Goal: Contribute content: Add original content to the website for others to see

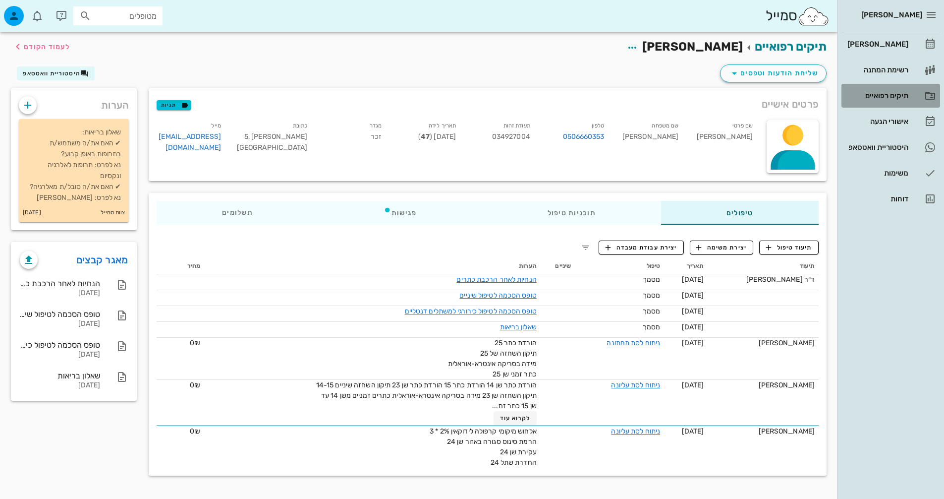
click at [875, 95] on div "תיקים רפואיים" at bounding box center [876, 96] width 63 height 8
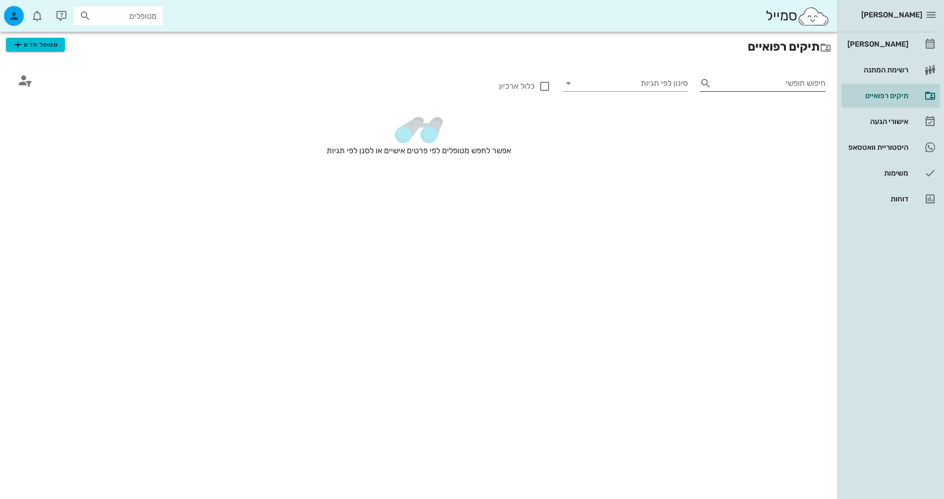
click at [733, 87] on input "חיפוש חופשי" at bounding box center [771, 83] width 110 height 16
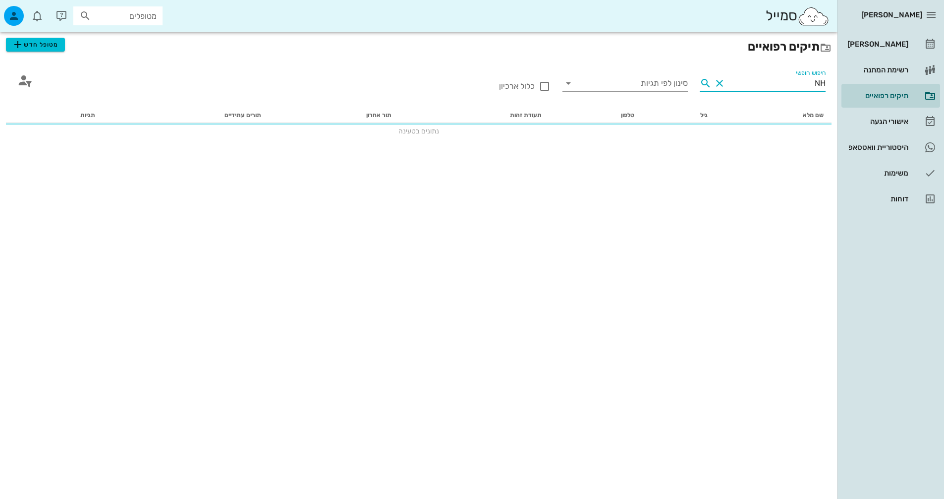
type input "N"
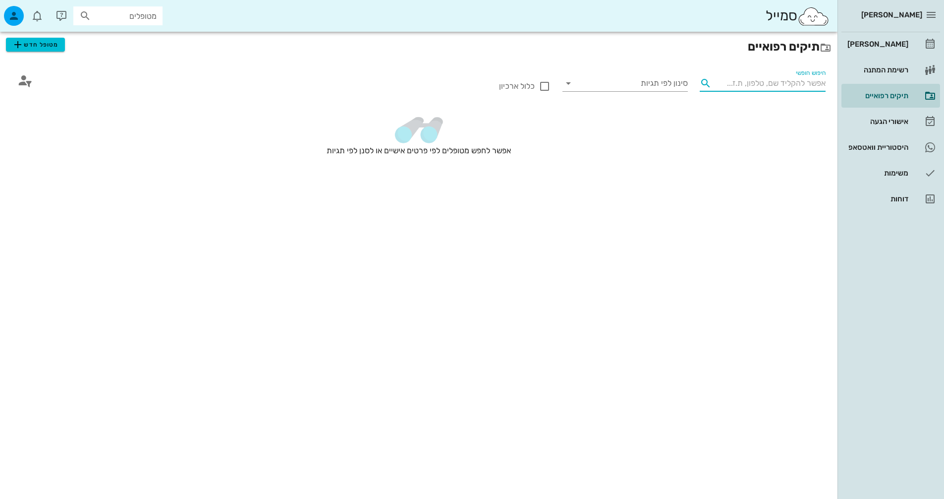
type input "N"
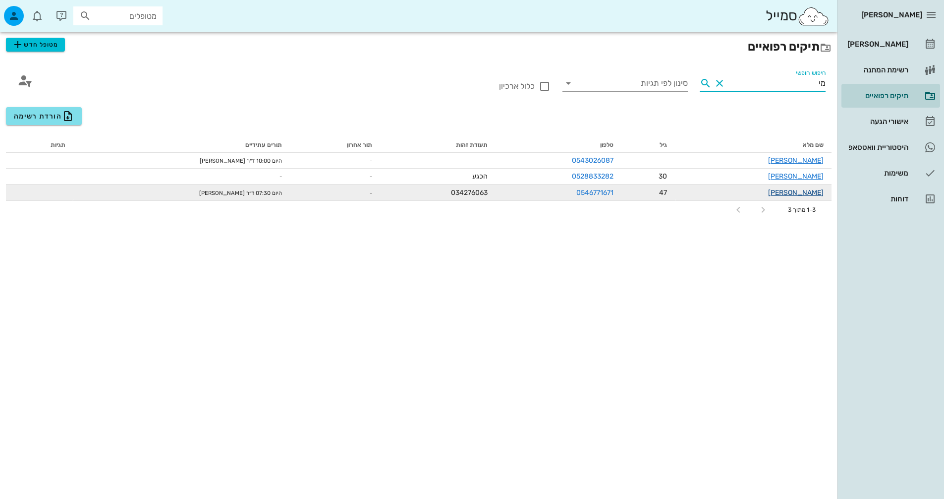
type input "מי"
click at [817, 194] on link "[PERSON_NAME]" at bounding box center [796, 192] width 56 height 8
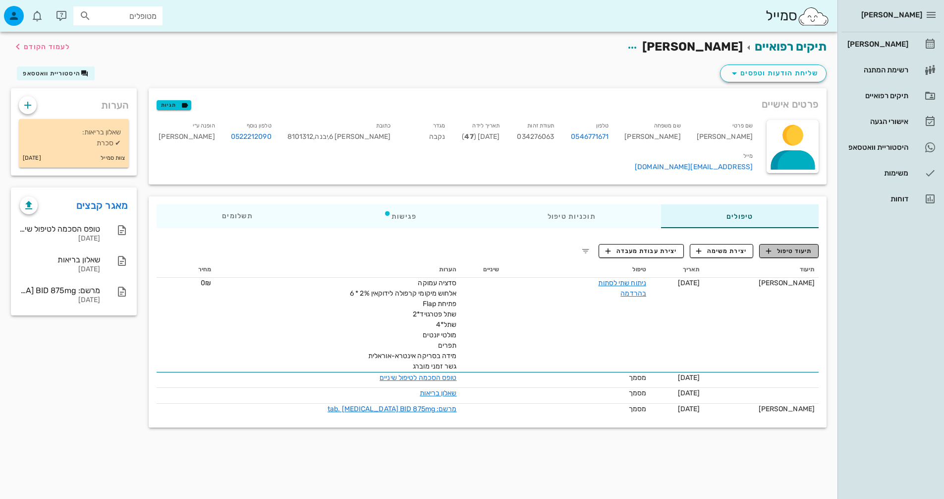
click at [786, 246] on span "תיעוד טיפול" at bounding box center [789, 250] width 46 height 9
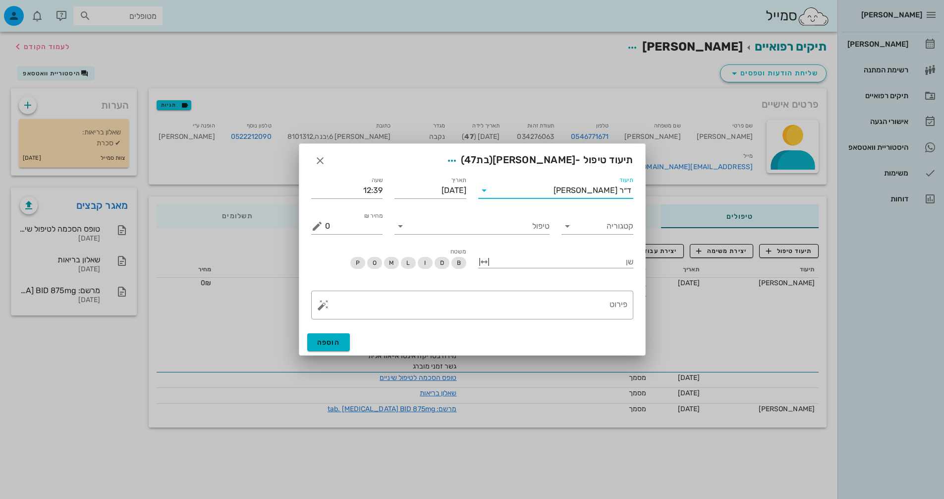
click at [554, 191] on input "תיעוד" at bounding box center [522, 190] width 61 height 16
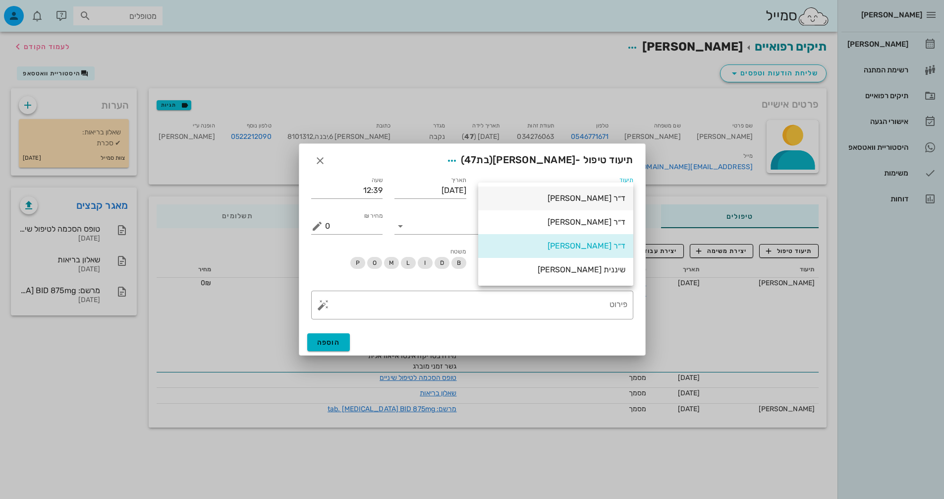
click at [605, 203] on div "ד״ר [PERSON_NAME]" at bounding box center [555, 197] width 139 height 9
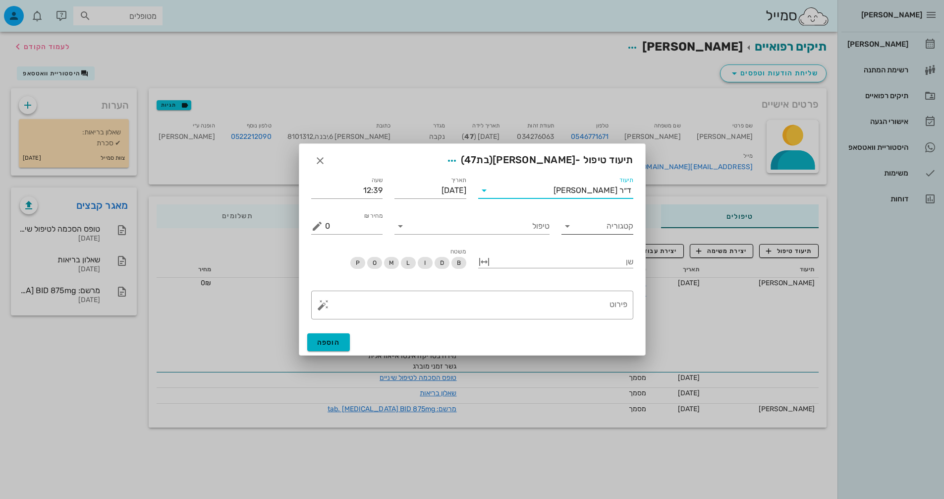
click at [599, 226] on input "קטגוריה" at bounding box center [605, 226] width 56 height 16
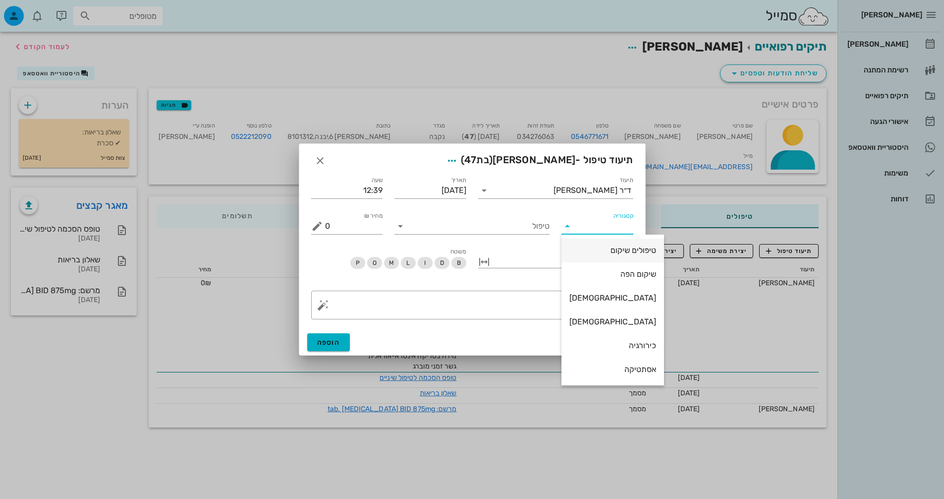
click at [601, 255] on div "טיפולים שיקום" at bounding box center [612, 249] width 87 height 9
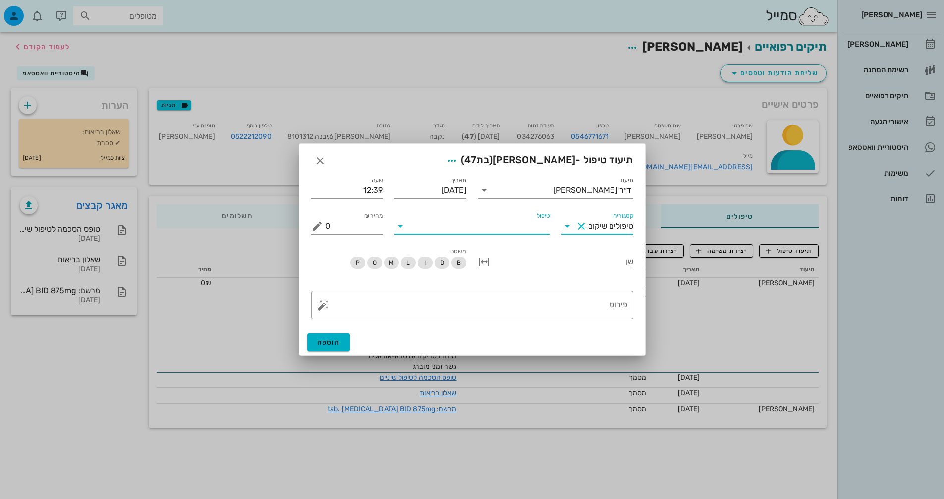
click at [534, 223] on input "טיפול" at bounding box center [478, 226] width 141 height 16
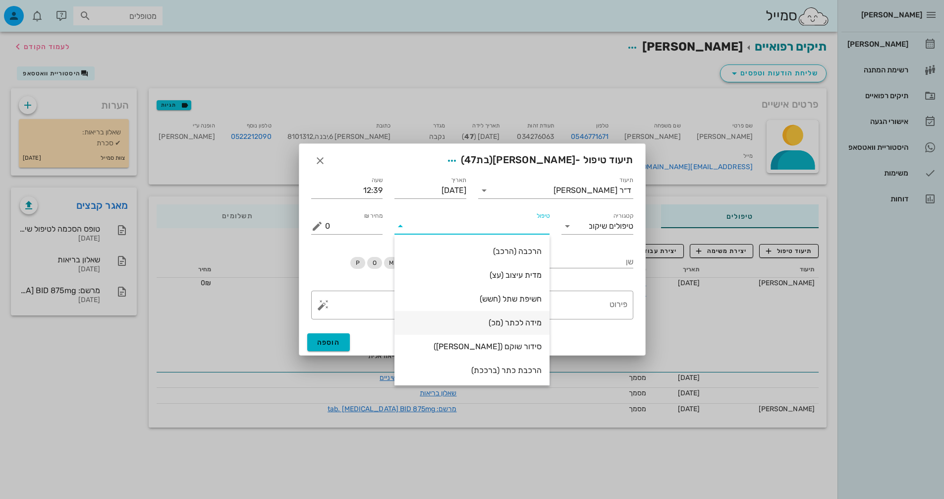
scroll to position [167, 0]
click at [608, 231] on input "טיפולים שיקום" at bounding box center [611, 226] width 44 height 16
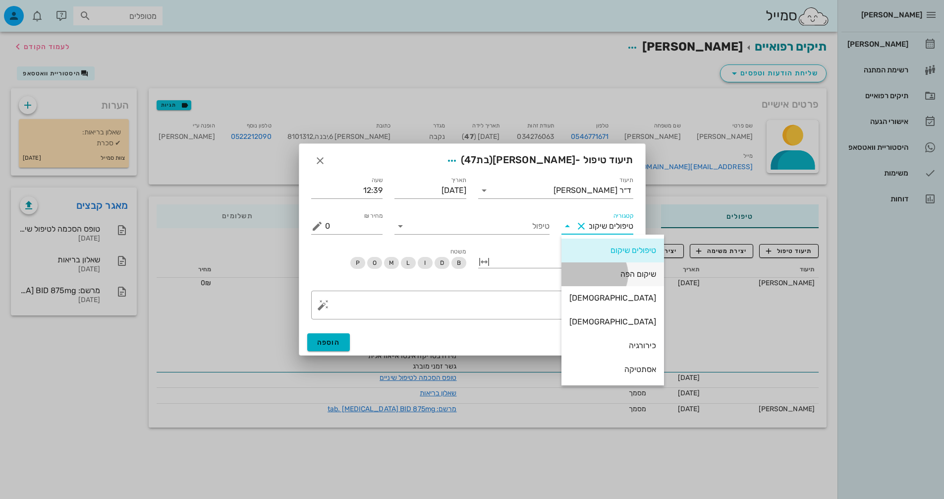
click at [601, 273] on div "שיקום הפה" at bounding box center [612, 273] width 87 height 9
type input "שיקום הפה"
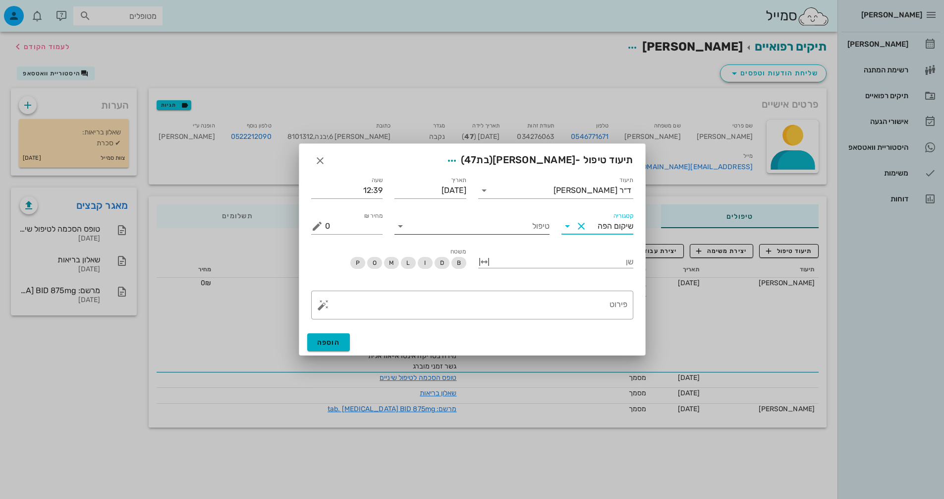
click at [494, 231] on input "טיפול" at bounding box center [478, 226] width 141 height 16
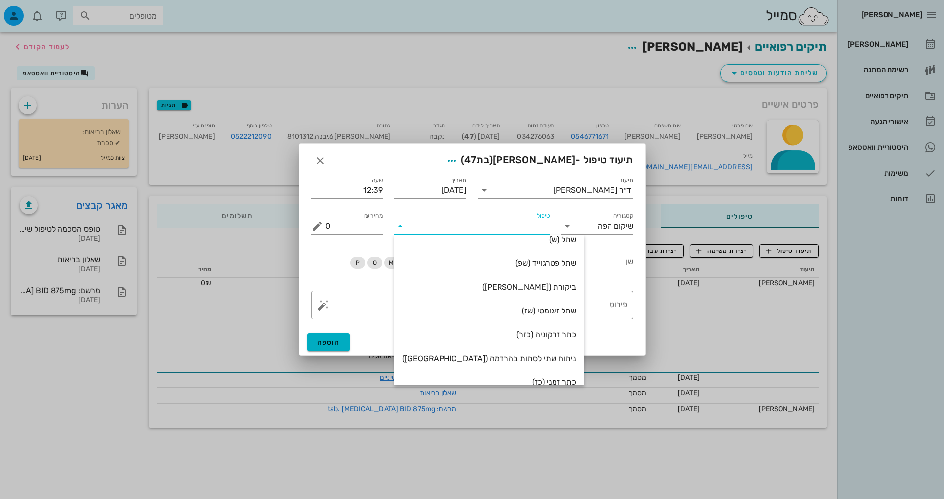
scroll to position [0, 0]
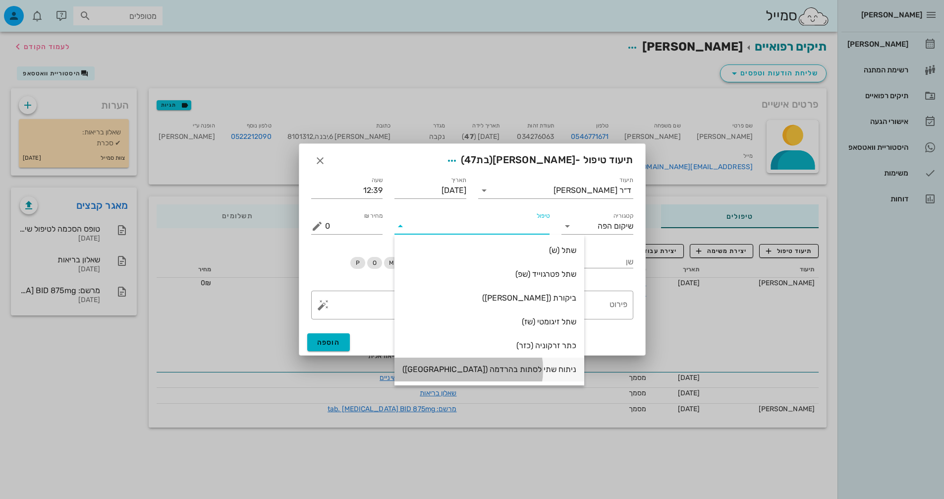
click at [489, 370] on div "ניתוח שתי לסתות בהרדמה ([GEOGRAPHIC_DATA])" at bounding box center [489, 368] width 174 height 9
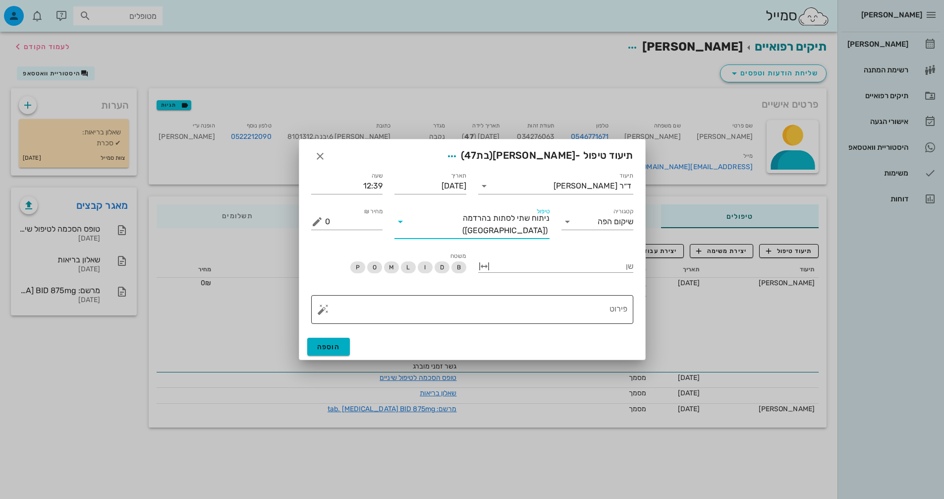
click at [515, 303] on textarea "פירוט" at bounding box center [476, 312] width 302 height 24
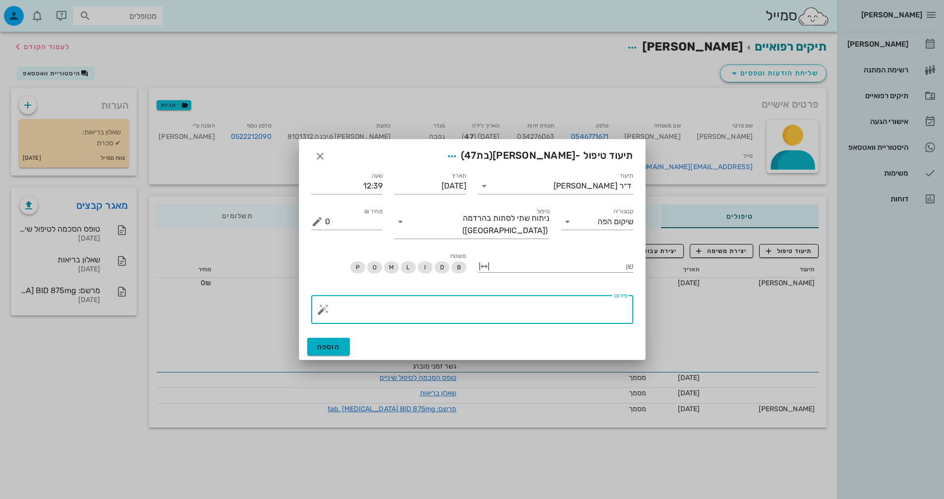
click at [322, 307] on button "button" at bounding box center [323, 309] width 12 height 12
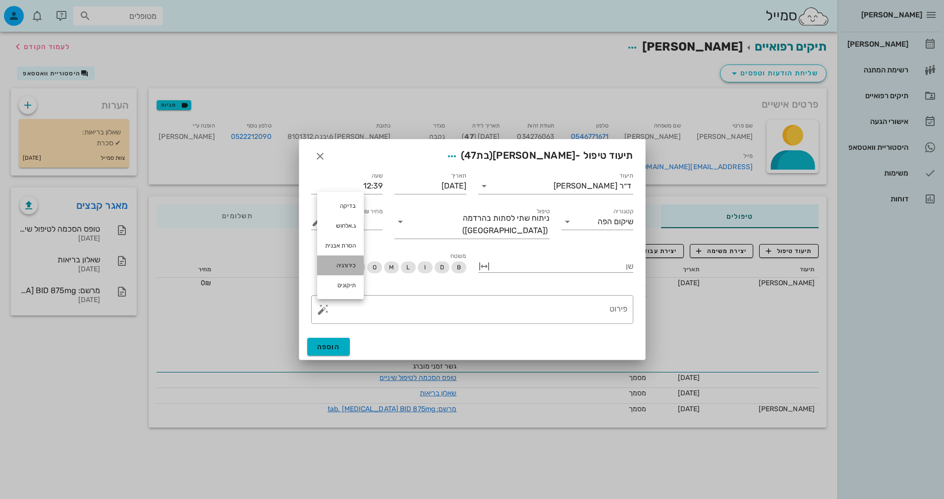
click at [339, 268] on div "כירורגיה" at bounding box center [340, 265] width 47 height 20
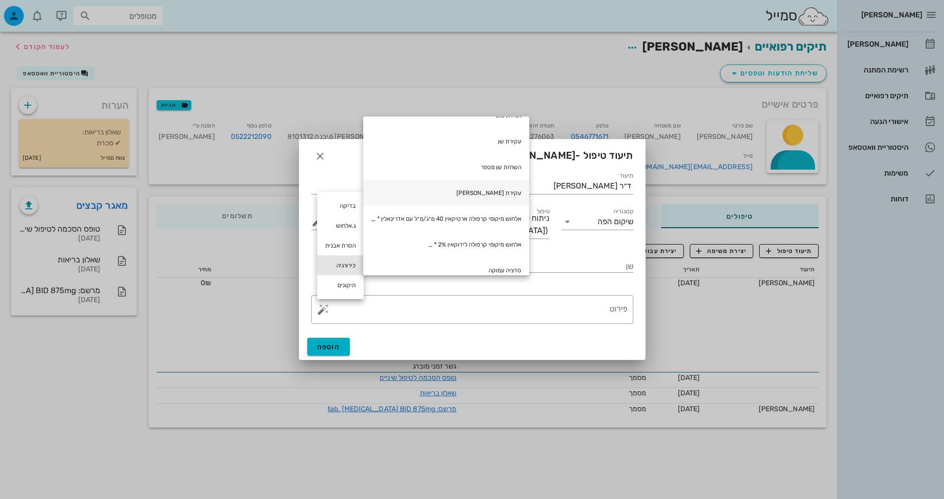
scroll to position [99, 0]
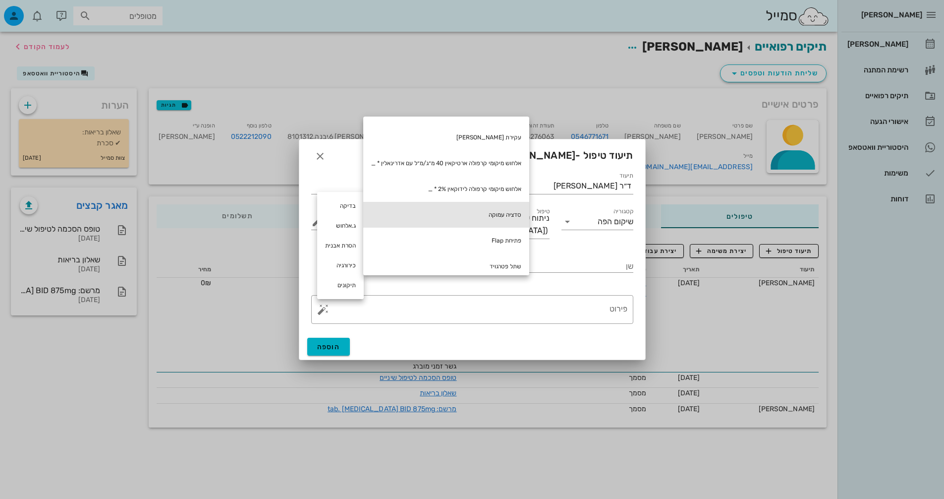
click at [518, 217] on div "סדציה עמוקה" at bounding box center [446, 215] width 166 height 26
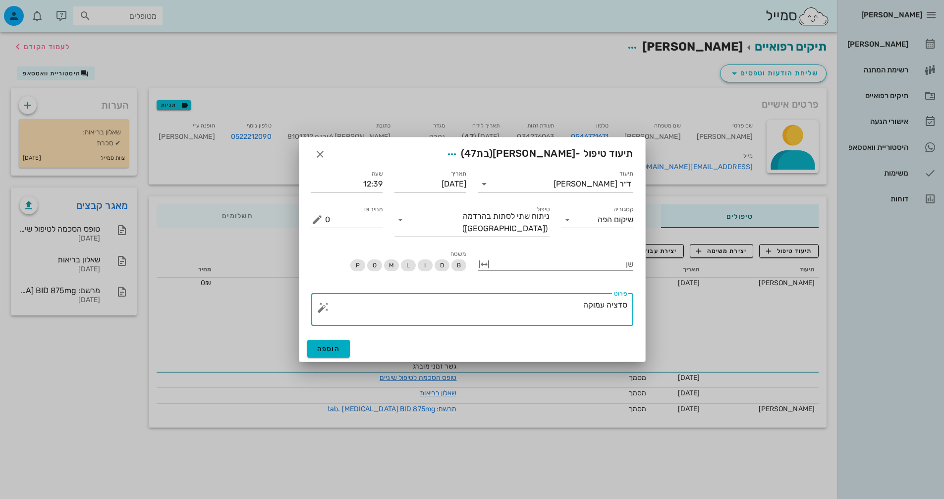
click at [319, 310] on div "​ פירוט סדציה עמוקה" at bounding box center [472, 309] width 322 height 33
click at [321, 301] on button "button" at bounding box center [323, 307] width 12 height 12
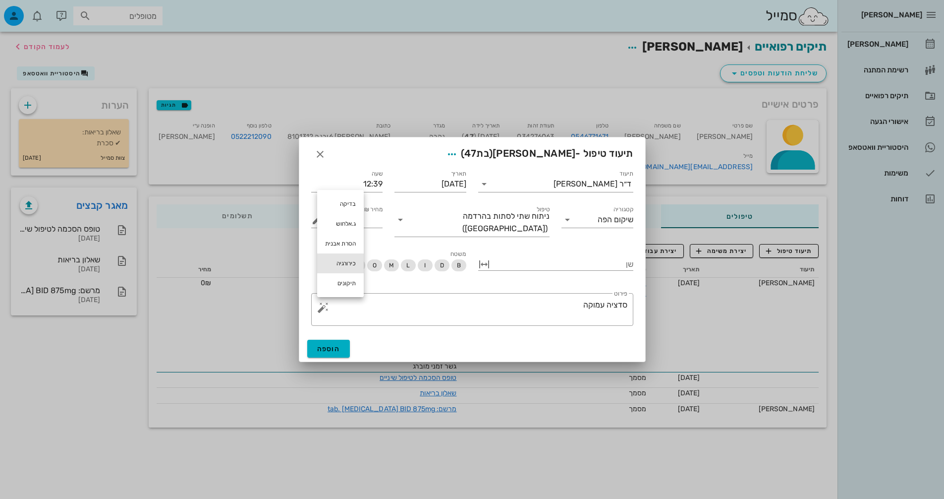
click at [351, 261] on div "כירורגיה" at bounding box center [340, 263] width 47 height 20
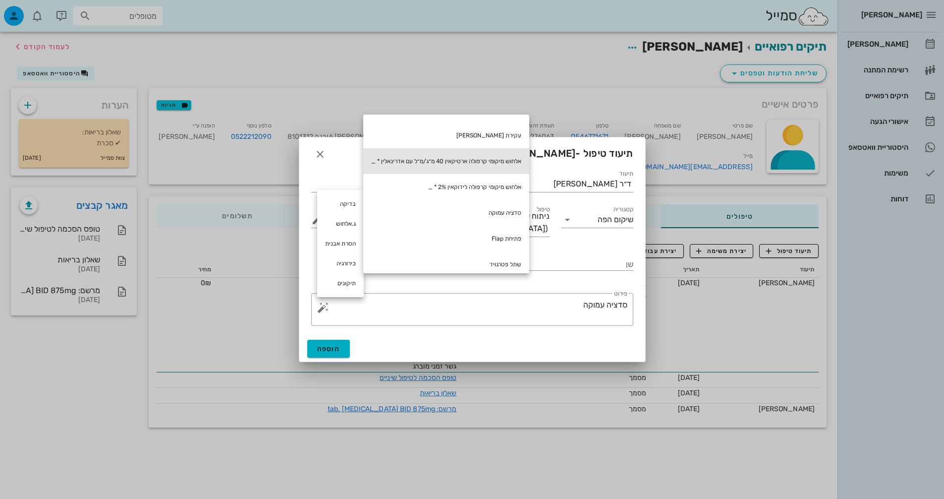
click at [464, 156] on div "אלחוש מיקומי קרפולה ארטיקאין 40 מ״ג/מ״ל עם אדרינאלין * _" at bounding box center [446, 161] width 166 height 26
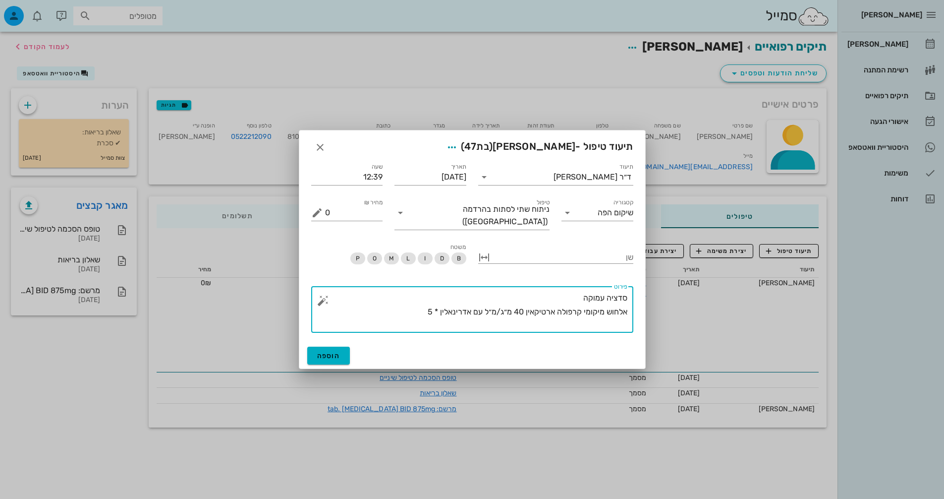
click at [323, 305] on div "​ פירוט סדציה עמוקה אלחוש מיקומי קרפולה ארטיקאין 40 מ״ג/מ״ל עם אדרינאלין * 5" at bounding box center [472, 309] width 322 height 47
click at [321, 295] on button "button" at bounding box center [323, 300] width 12 height 12
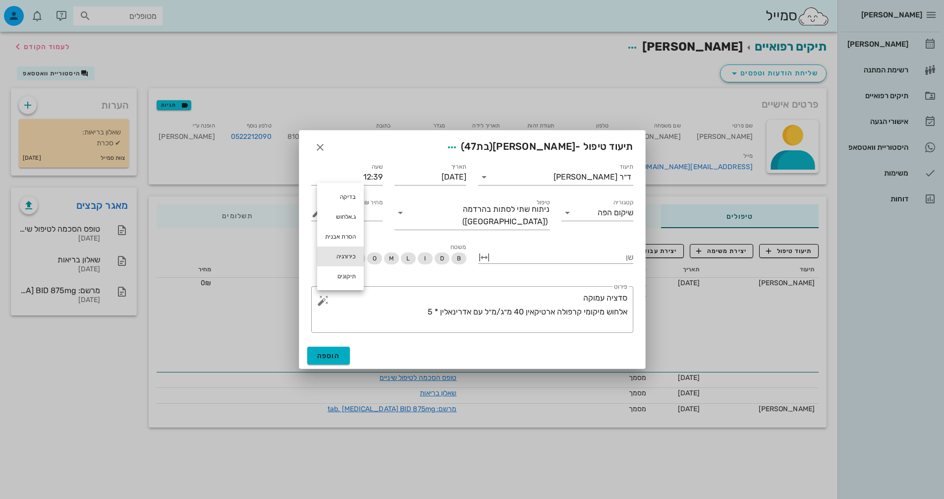
click at [347, 257] on div "כירורגיה" at bounding box center [340, 256] width 47 height 20
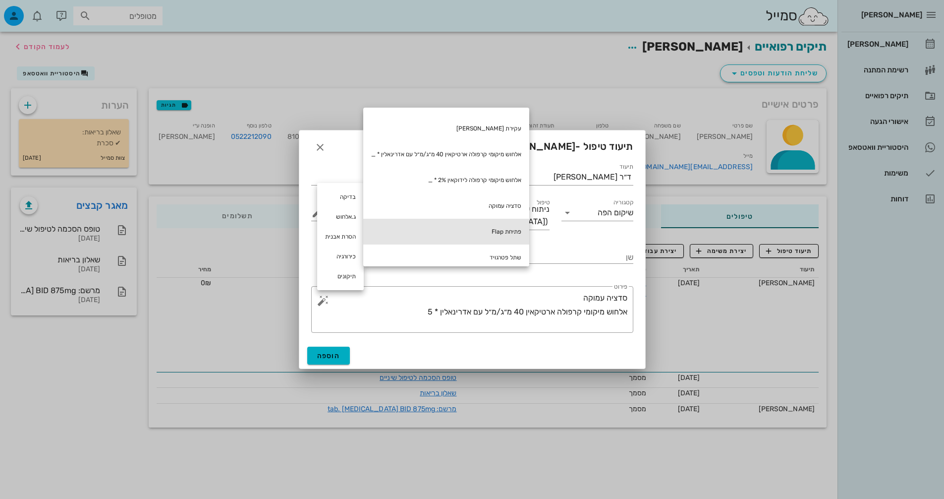
click at [463, 230] on div "פתיחת Flap" at bounding box center [446, 232] width 166 height 26
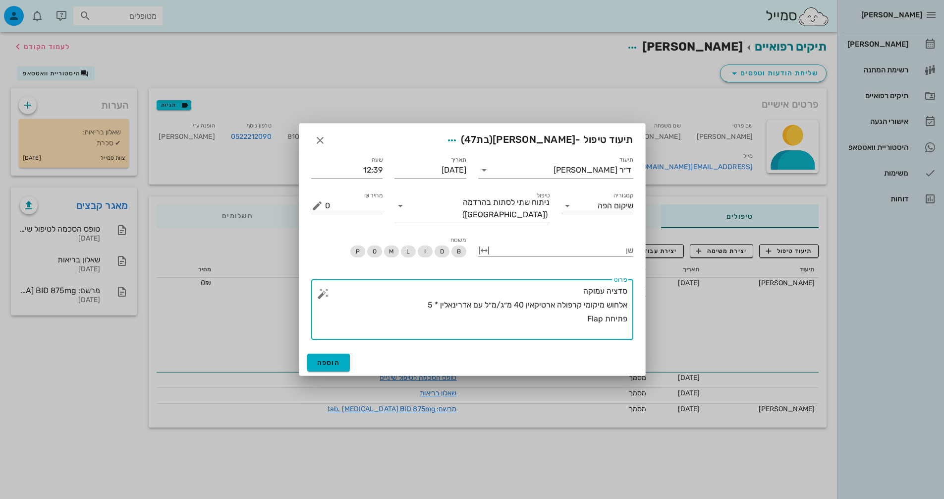
click at [326, 288] on button "button" at bounding box center [323, 293] width 12 height 12
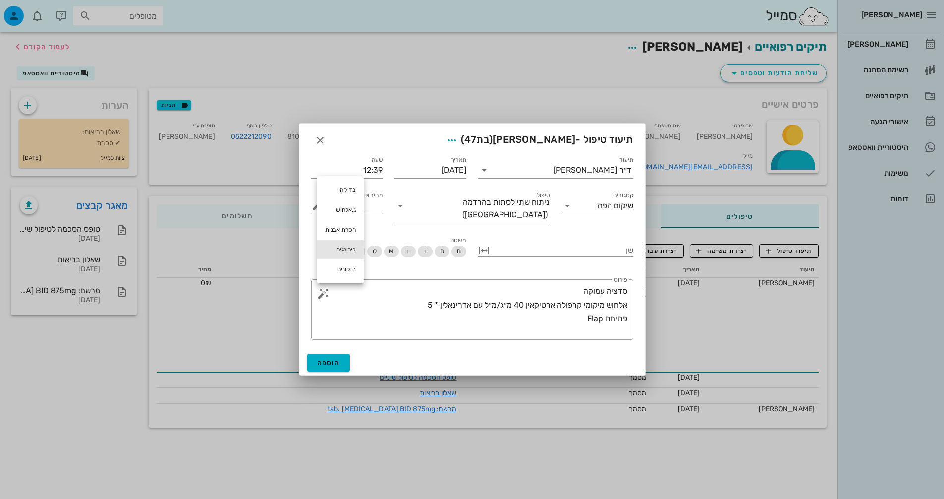
click at [351, 250] on div "כירורגיה" at bounding box center [340, 249] width 47 height 20
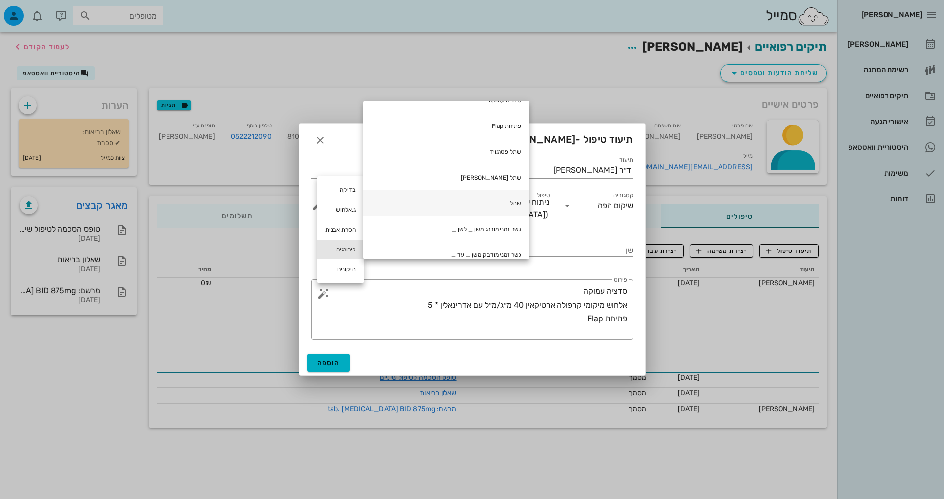
scroll to position [198, 0]
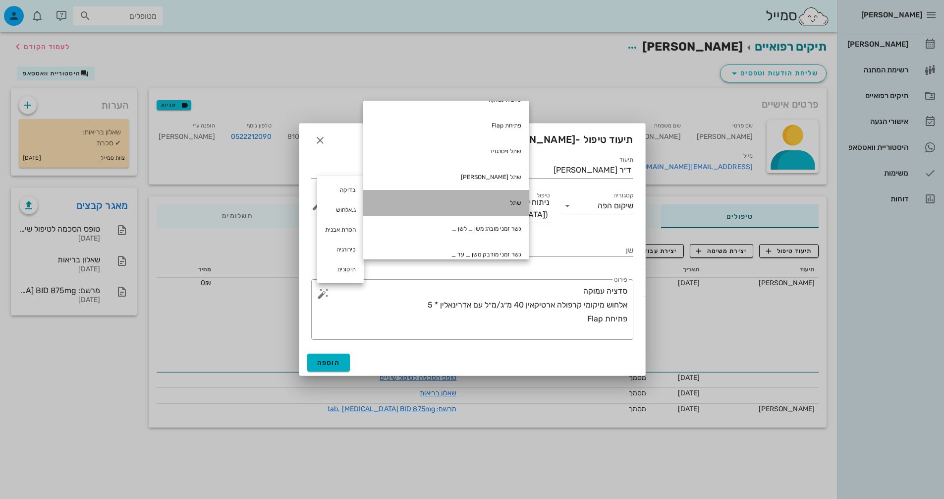
click at [515, 206] on div "שתל" at bounding box center [446, 203] width 166 height 26
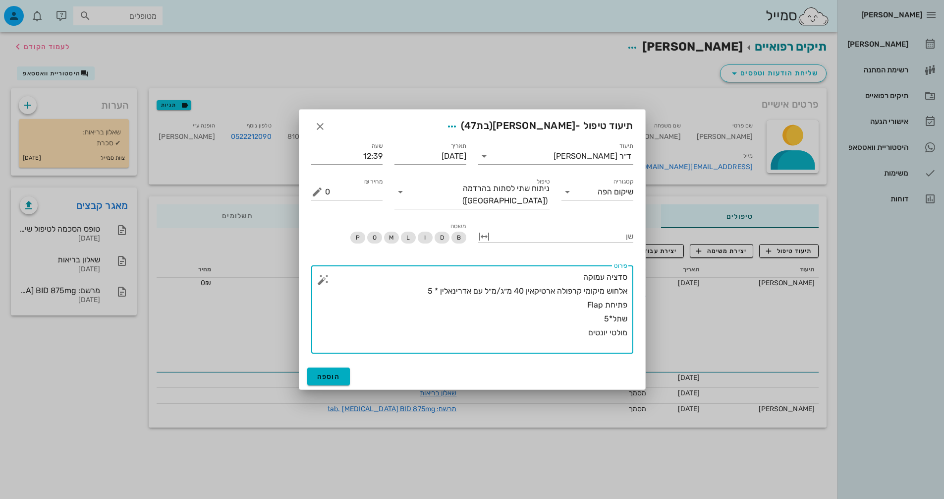
click at [322, 274] on button "button" at bounding box center [323, 280] width 12 height 12
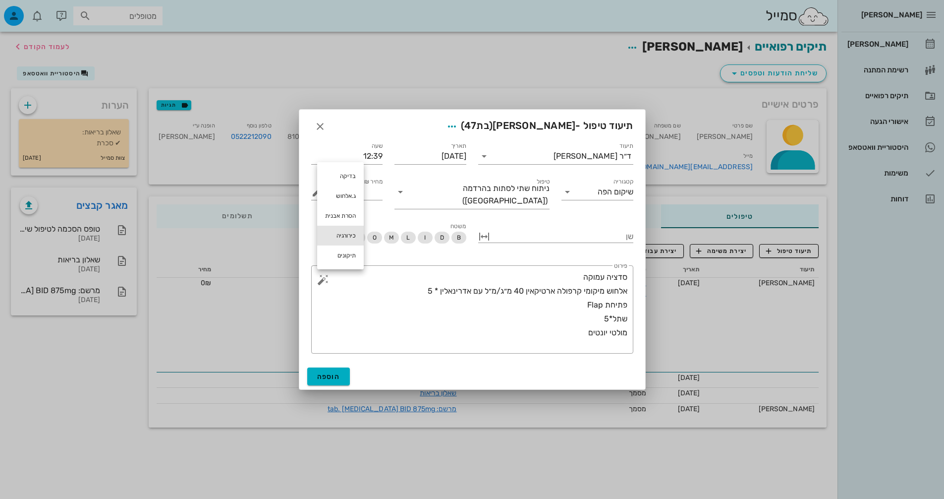
click at [349, 232] on div "כירורגיה" at bounding box center [340, 235] width 47 height 20
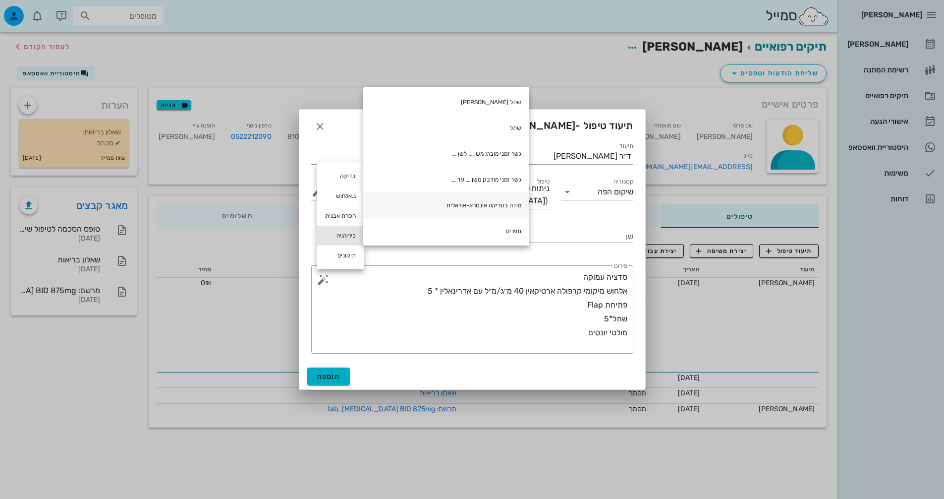
scroll to position [262, 0]
click at [478, 204] on div "מידה בסריקה אינטרא-אוראלית" at bounding box center [446, 203] width 166 height 26
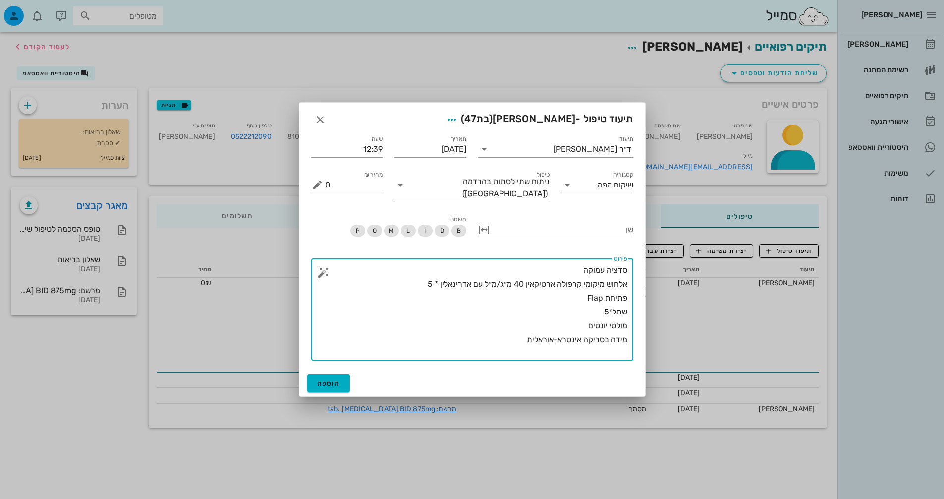
click at [324, 267] on button "button" at bounding box center [323, 273] width 12 height 12
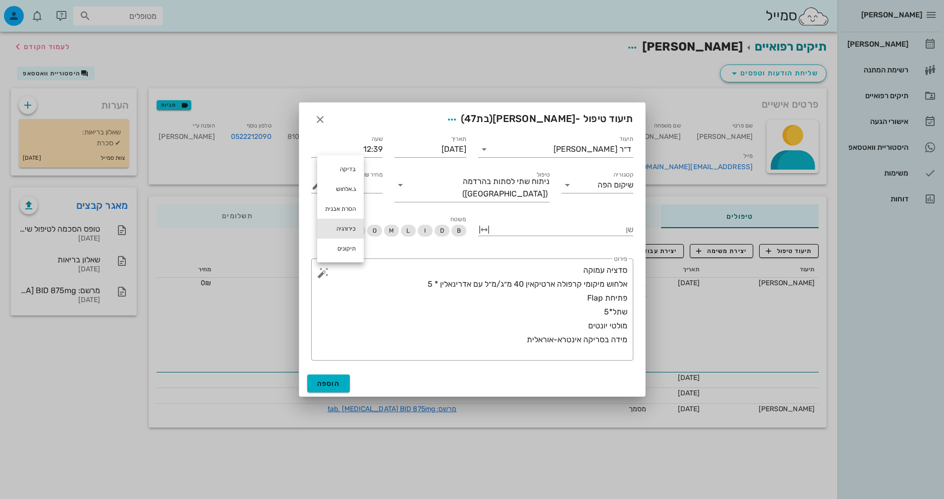
click at [345, 223] on div "כירורגיה" at bounding box center [340, 229] width 47 height 20
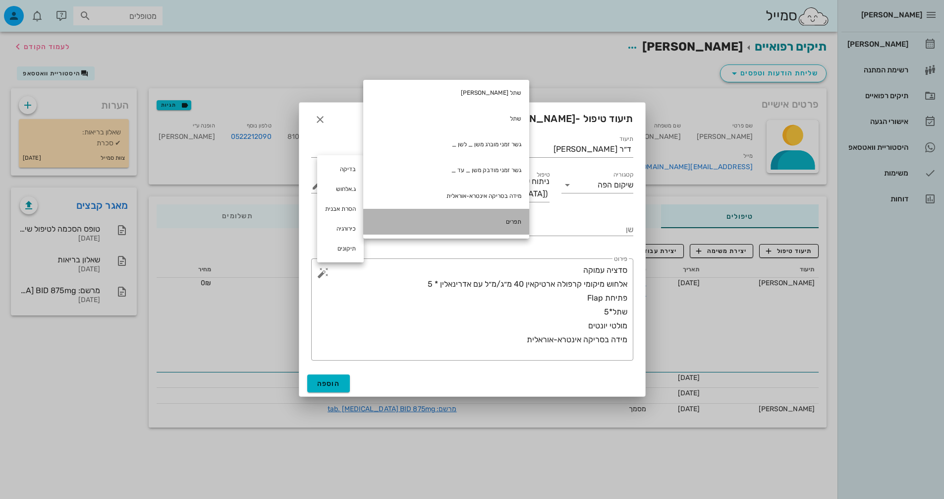
click at [473, 218] on div "תפרים" at bounding box center [446, 222] width 166 height 26
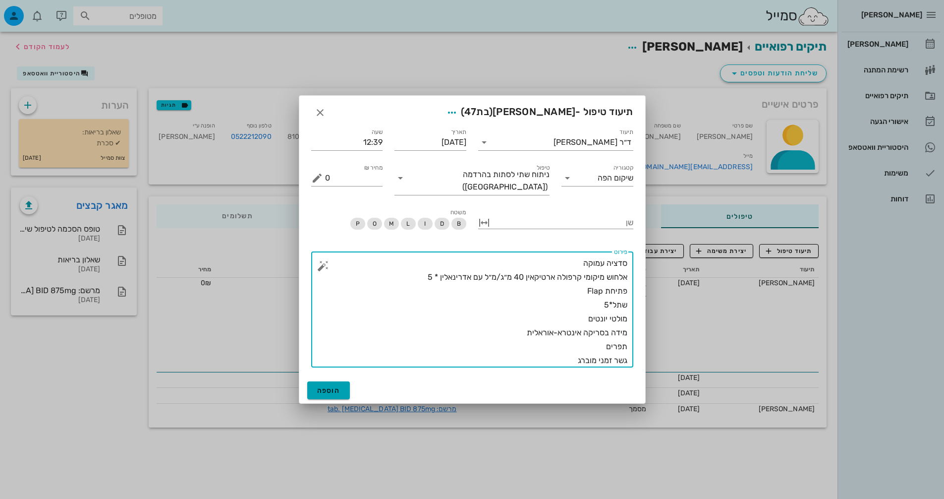
type textarea "סדציה עמוקה אלחוש מיקומי קרפולה ארטיקאין 40 מ״ג/מ״ל עם אדרינאלין * 5 פתיחת Flap…"
click at [336, 386] on span "הוספה" at bounding box center [328, 390] width 23 height 8
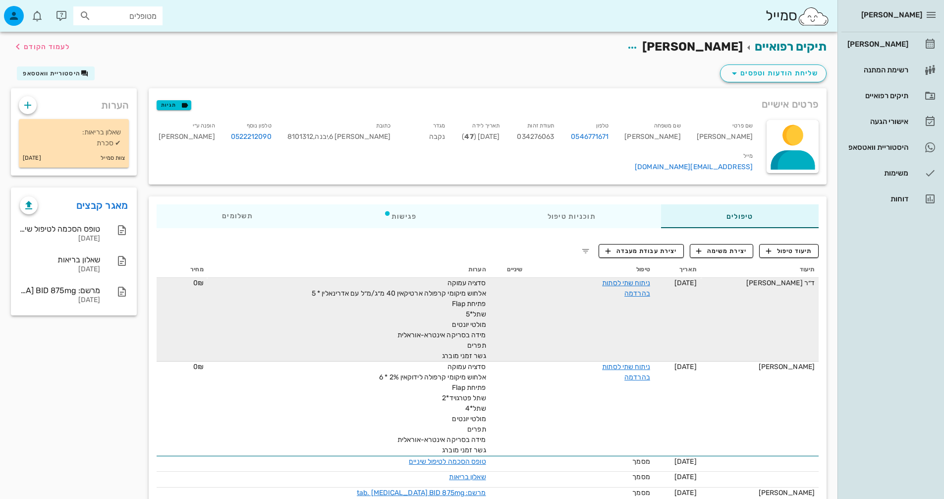
click at [701, 308] on td "[DATE]" at bounding box center [677, 320] width 47 height 84
